Goal: Find specific page/section: Find specific page/section

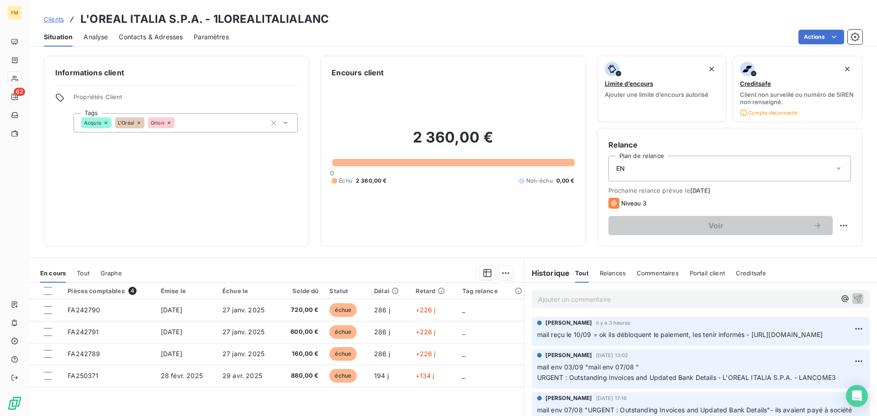
drag, startPoint x: 63, startPoint y: 17, endPoint x: 65, endPoint y: 26, distance: 8.5
click at [63, 17] on span "Clients" at bounding box center [54, 19] width 20 height 7
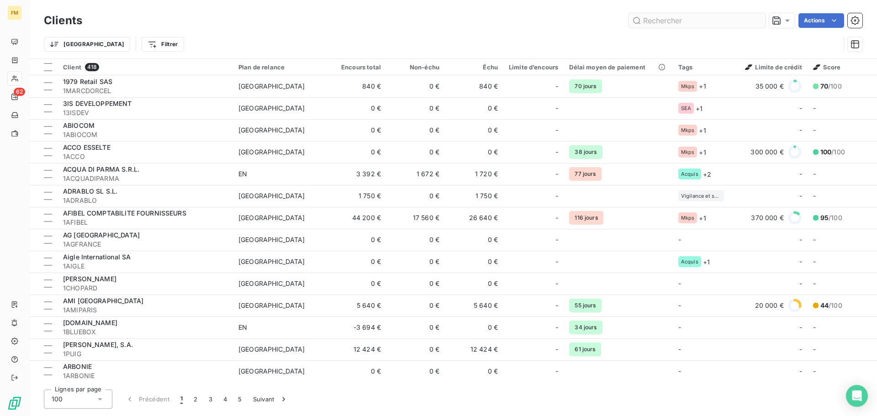
click at [670, 21] on input "text" at bounding box center [696, 20] width 137 height 15
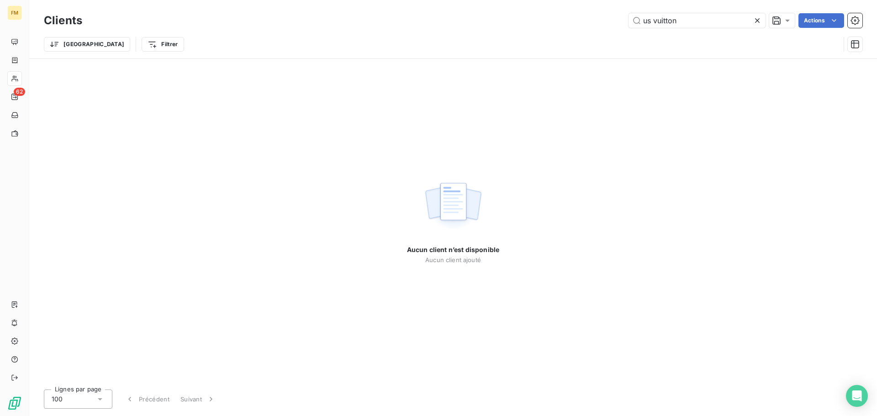
drag, startPoint x: 652, startPoint y: 21, endPoint x: 457, endPoint y: 8, distance: 195.5
click at [579, 24] on div "us vuitton Actions" at bounding box center [477, 20] width 769 height 15
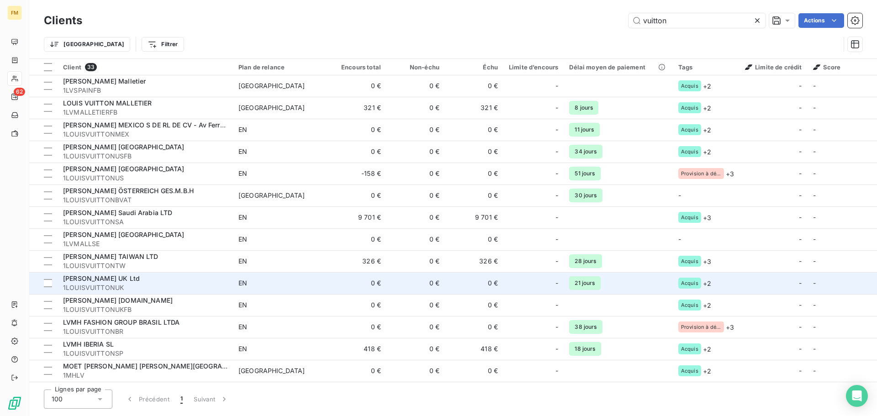
scroll to position [375, 0]
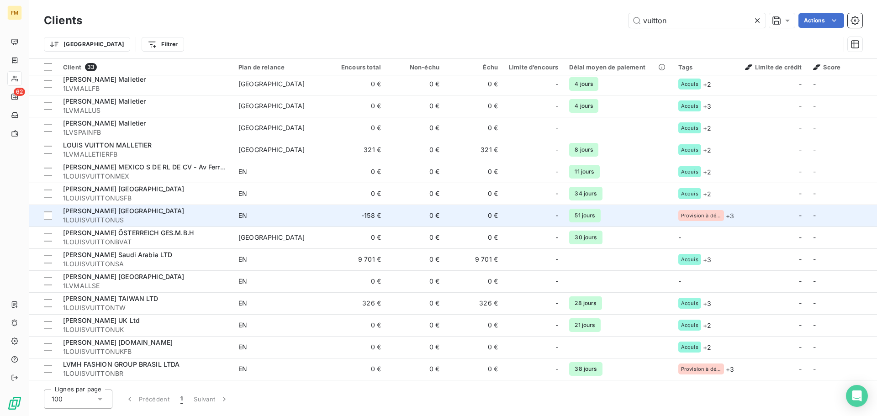
type input "vuitton"
click at [97, 216] on span "1LOUISVUITTONUS" at bounding box center [145, 220] width 164 height 9
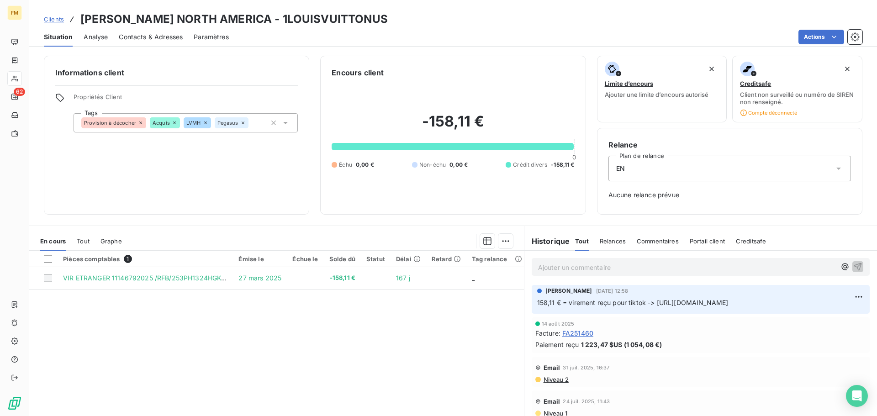
drag, startPoint x: 756, startPoint y: 322, endPoint x: 654, endPoint y: 302, distance: 103.8
click at [654, 302] on div "[PERSON_NAME] [DATE] 12:58 158,11 € = virement reçu pour tiktok -> [URL][DOMAIN…" at bounding box center [701, 299] width 338 height 29
copy span "[URL][DOMAIN_NAME]"
drag, startPoint x: 390, startPoint y: 20, endPoint x: 276, endPoint y: 22, distance: 113.8
click at [276, 22] on div "Clients [PERSON_NAME] [GEOGRAPHIC_DATA] - 1LOUISVUITTONUS" at bounding box center [453, 19] width 848 height 16
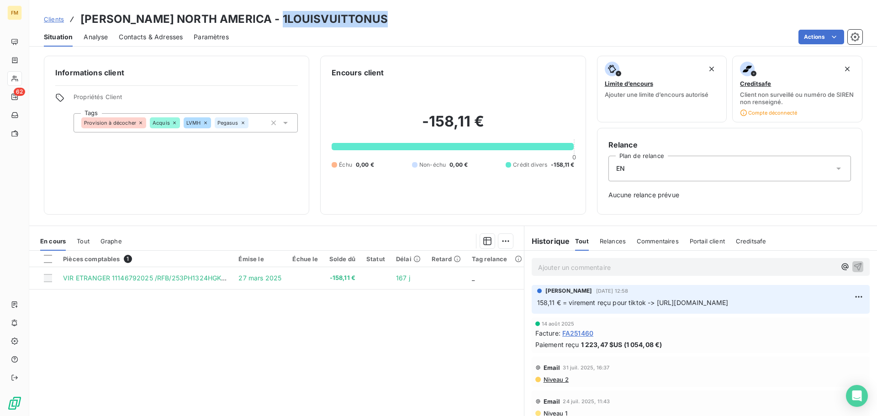
copy h3 "1LOUISVUITTONUS"
click at [844, 295] on html "FM 62 Clients [PERSON_NAME] [GEOGRAPHIC_DATA] - 1LOUISVUITTONUS Situation Analy…" at bounding box center [438, 208] width 877 height 416
click at [812, 317] on div "Editer" at bounding box center [822, 317] width 51 height 15
click at [642, 303] on span "158,11 € = virement reçu pour tiktok -> [URL][DOMAIN_NAME]" at bounding box center [632, 303] width 191 height 8
click at [651, 304] on span "158,11 € = virement reçu pour tiktok= 1 -> [URL][DOMAIN_NAME]" at bounding box center [637, 303] width 200 height 8
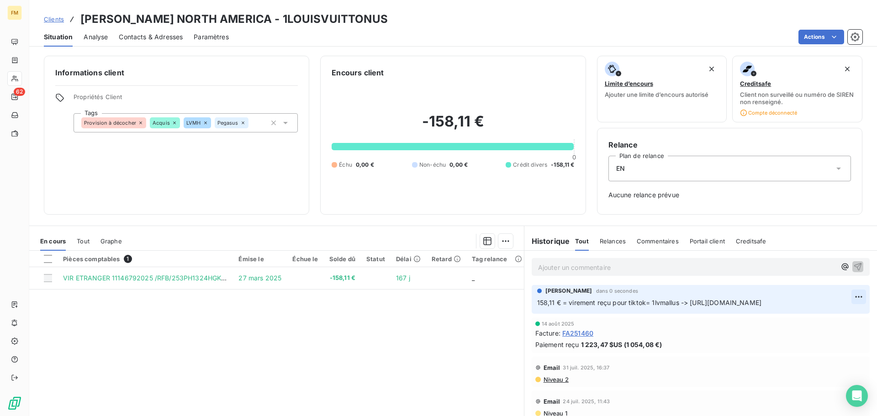
click at [846, 296] on html "FM 62 Clients [PERSON_NAME] [GEOGRAPHIC_DATA] - 1LOUISVUITTONUS Situation Analy…" at bounding box center [438, 208] width 877 height 416
click at [810, 318] on div "Editer" at bounding box center [822, 317] width 51 height 15
click at [677, 305] on span "158,11 € = virement reçu pour tiktok= 1lvmallus -> [URL][DOMAIN_NAME]" at bounding box center [649, 303] width 224 height 8
drag, startPoint x: 675, startPoint y: 304, endPoint x: 647, endPoint y: 304, distance: 28.3
click at [647, 304] on span "158,11 € = virement reçu pour tiktok= 1lvmallus = j'ai corrigé l'imputation -> …" at bounding box center [688, 303] width 302 height 8
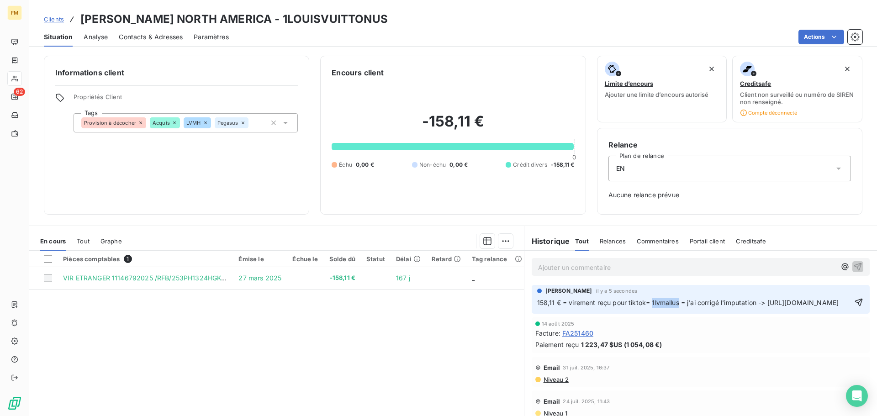
copy span "1lvmallus"
click at [770, 302] on p "158,11 € = virement reçu pour tiktok= 1lvmallus = j'ai corrigé l'imputation -> …" at bounding box center [694, 303] width 314 height 11
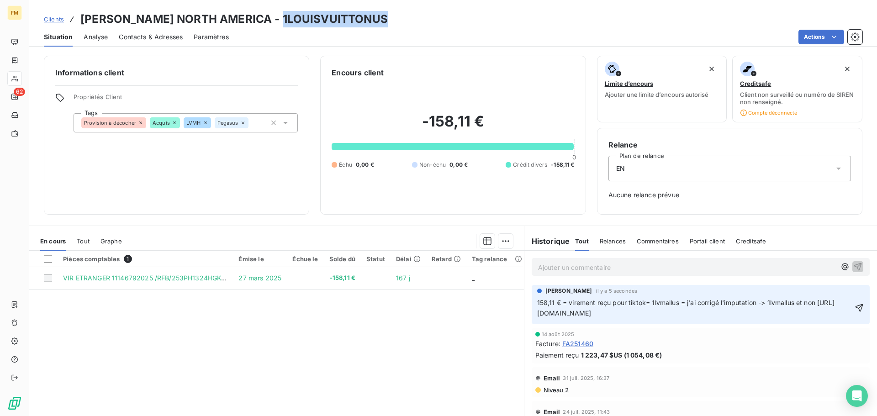
drag, startPoint x: 377, startPoint y: 17, endPoint x: 275, endPoint y: 25, distance: 102.2
click at [275, 25] on div "Clients [PERSON_NAME] [GEOGRAPHIC_DATA] - 1LOUISVUITTONUS" at bounding box center [453, 19] width 848 height 16
copy h3 "1LOUISVUITTONUS"
click at [824, 303] on p "158,11 € = virement reçu pour tiktok= 1lvmallus = j'ai corrigé l'imputation -> …" at bounding box center [695, 308] width 316 height 21
click at [198, 335] on div "Pièces comptables 1 Émise le Échue le Solde dû Statut Délai Retard Tag relance …" at bounding box center [276, 339] width 495 height 176
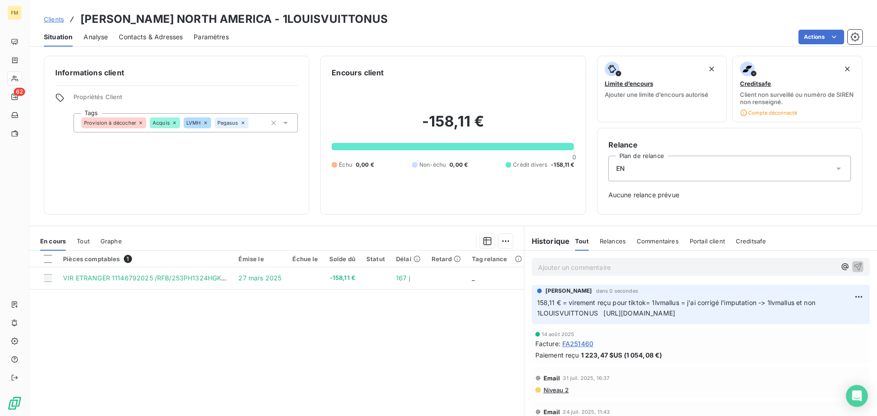
click at [60, 16] on span "Clients" at bounding box center [54, 19] width 20 height 7
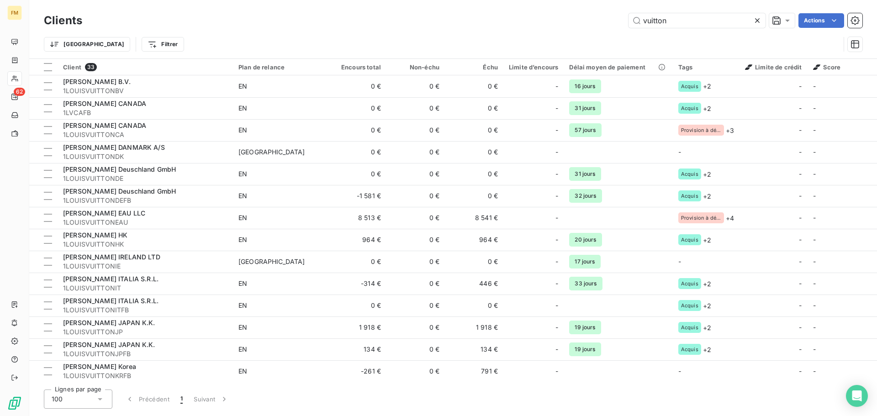
click at [537, 16] on div "vuitton Actions" at bounding box center [477, 20] width 769 height 15
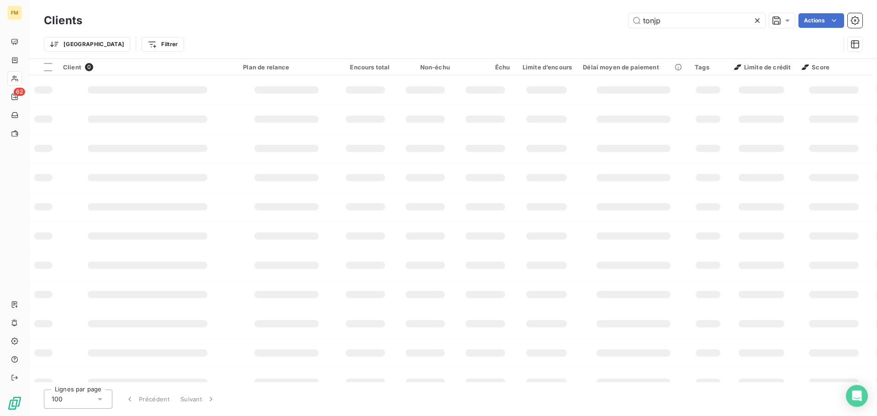
type input "tonjp"
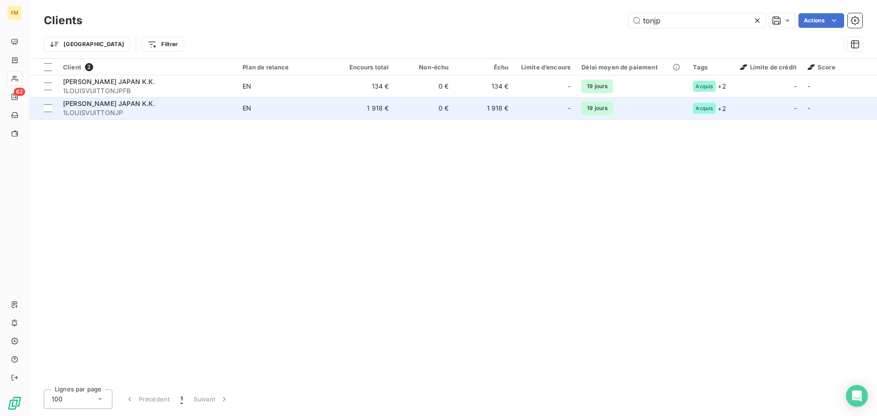
click at [155, 105] on div "[PERSON_NAME] JAPAN K.K." at bounding box center [147, 103] width 169 height 9
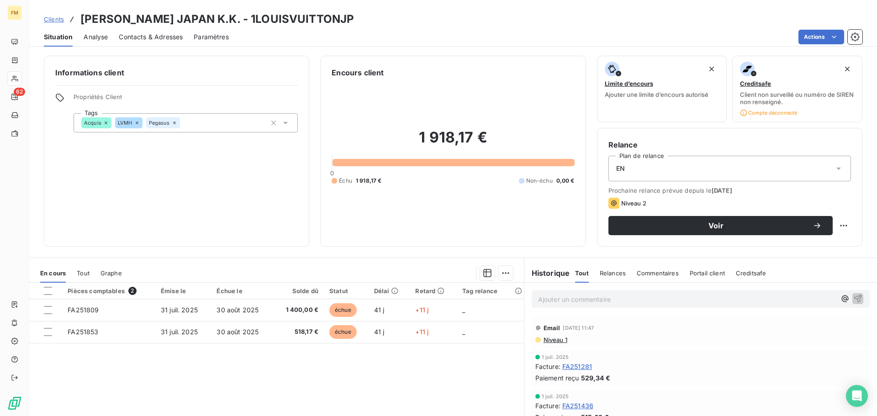
click at [59, 20] on span "Clients" at bounding box center [54, 19] width 20 height 7
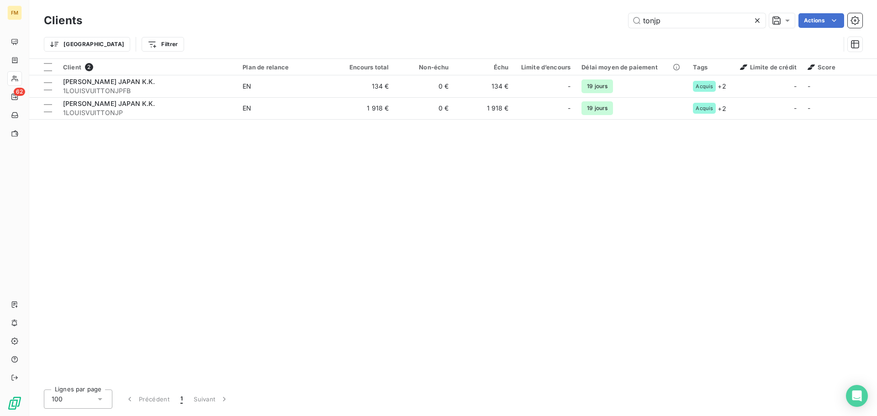
drag, startPoint x: 655, startPoint y: 24, endPoint x: 374, endPoint y: 4, distance: 282.1
click at [472, 34] on div "Clients tonjp Actions Trier Filtrer" at bounding box center [453, 34] width 818 height 47
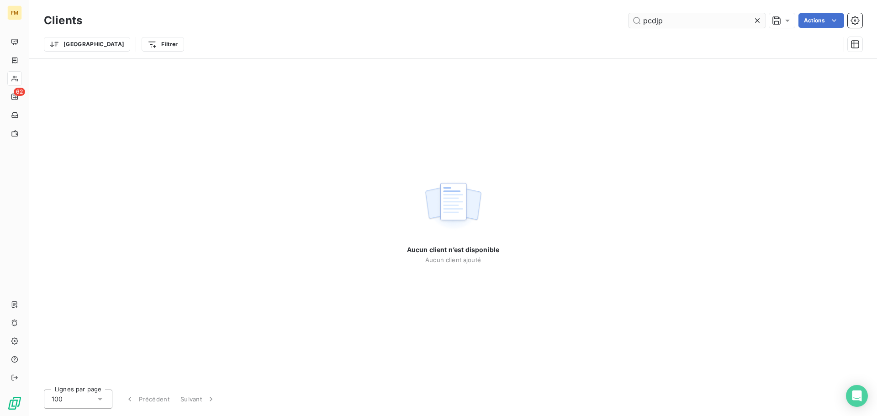
drag, startPoint x: 672, startPoint y: 22, endPoint x: 659, endPoint y: 22, distance: 13.7
click at [659, 22] on input "pcdjp" at bounding box center [696, 20] width 137 height 15
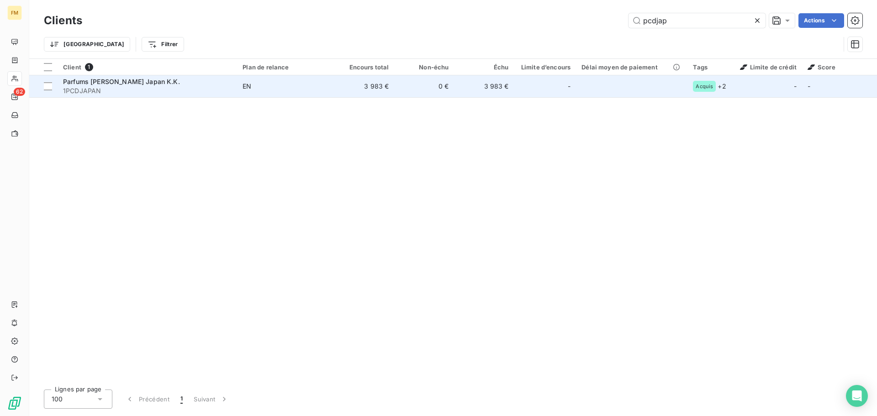
type input "pcdjap"
click at [474, 85] on td "3 983 €" at bounding box center [484, 86] width 60 height 22
